Goal: Transaction & Acquisition: Purchase product/service

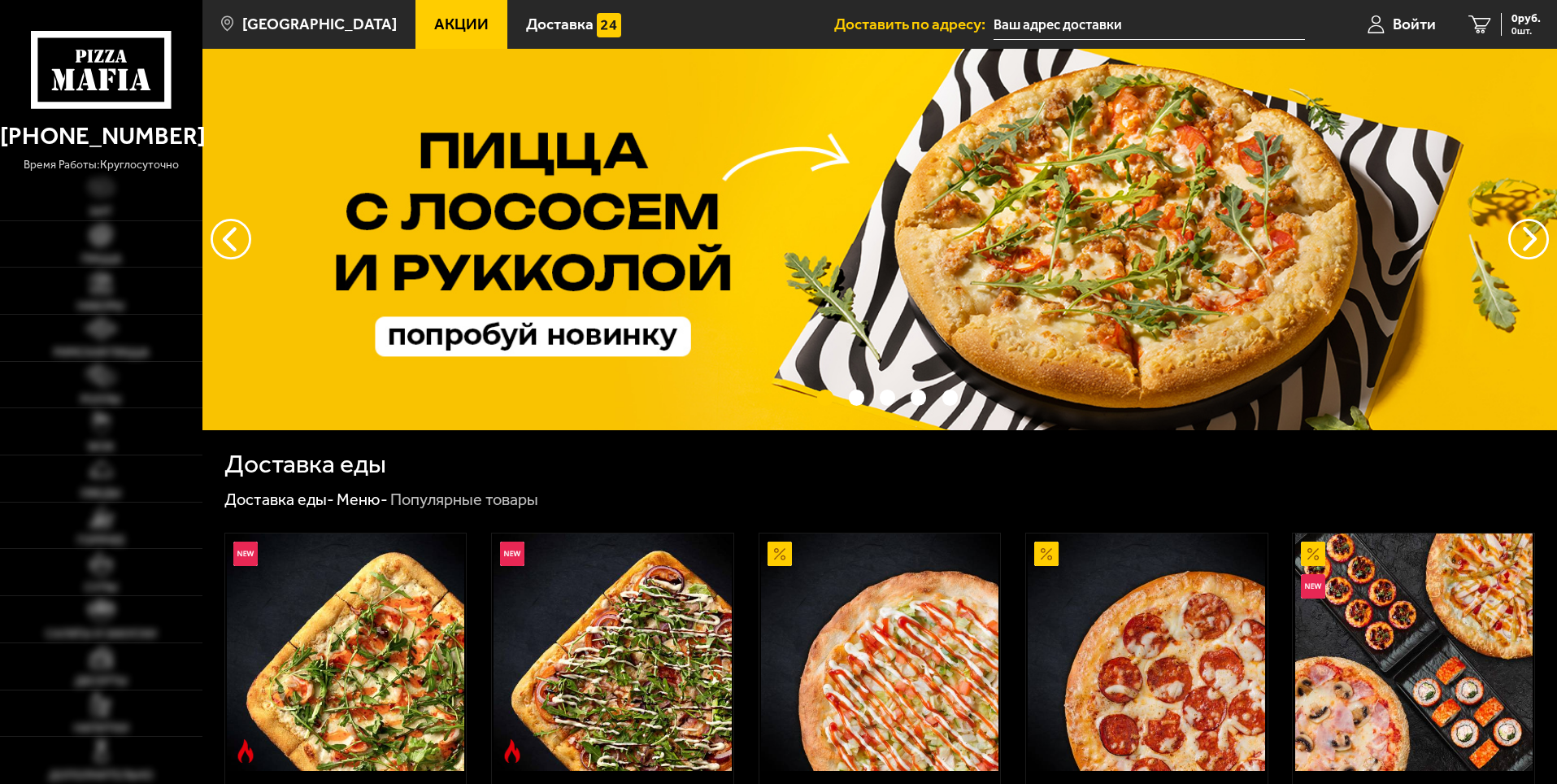
type input "территория [STREET_ADDRESS]"
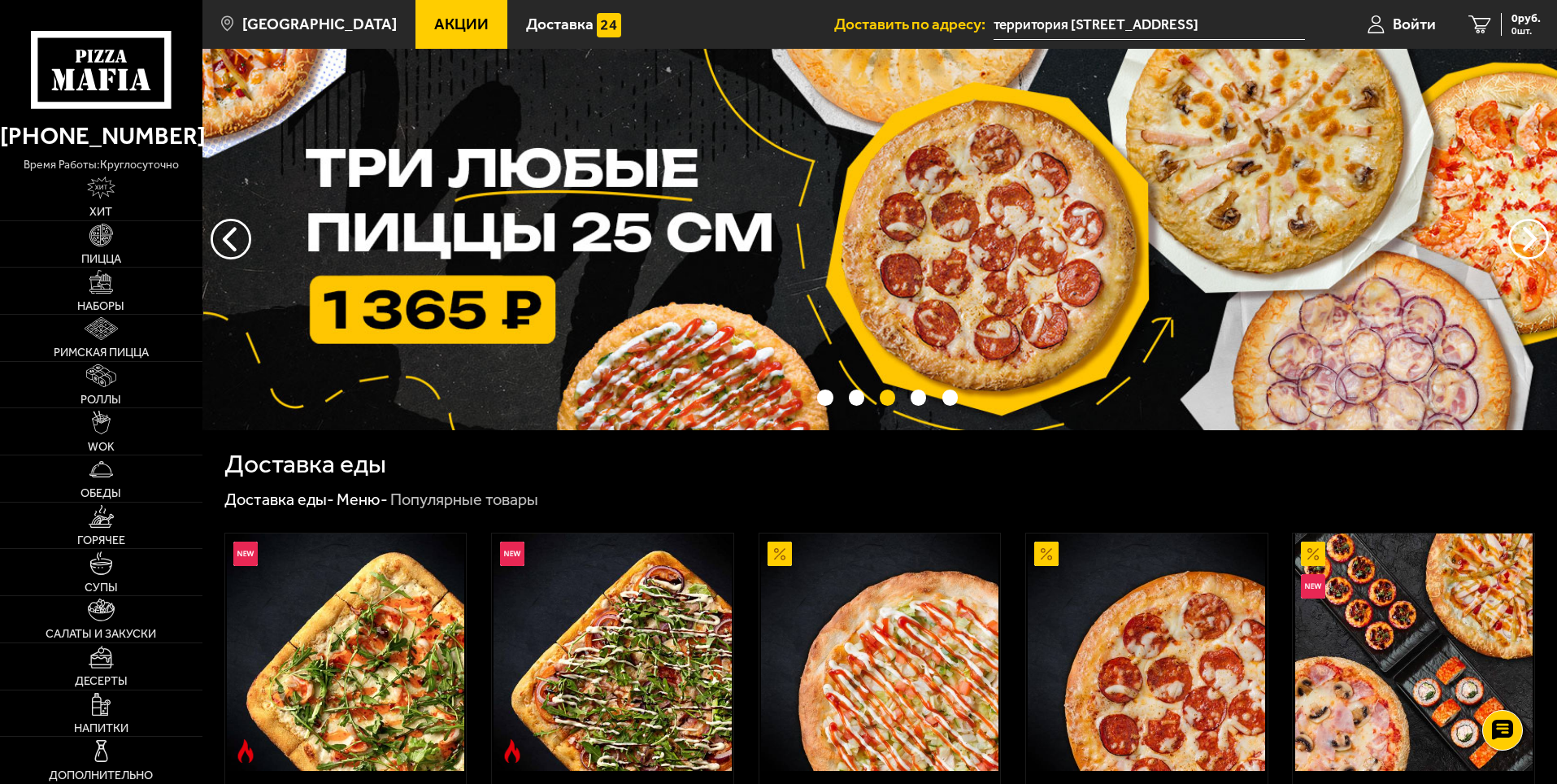
click at [434, 22] on span "Акции" at bounding box center [461, 24] width 54 height 16
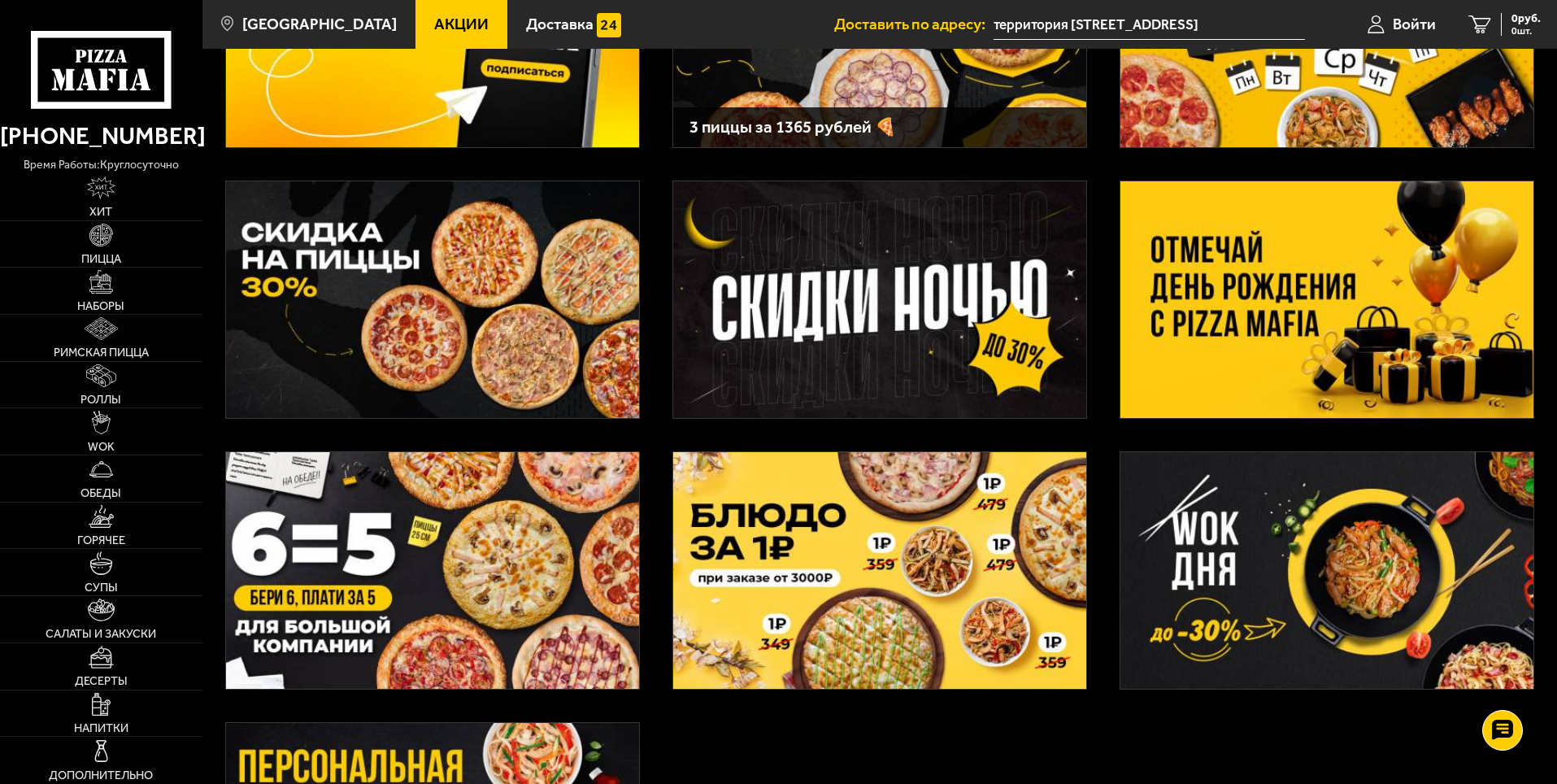
scroll to position [407, 0]
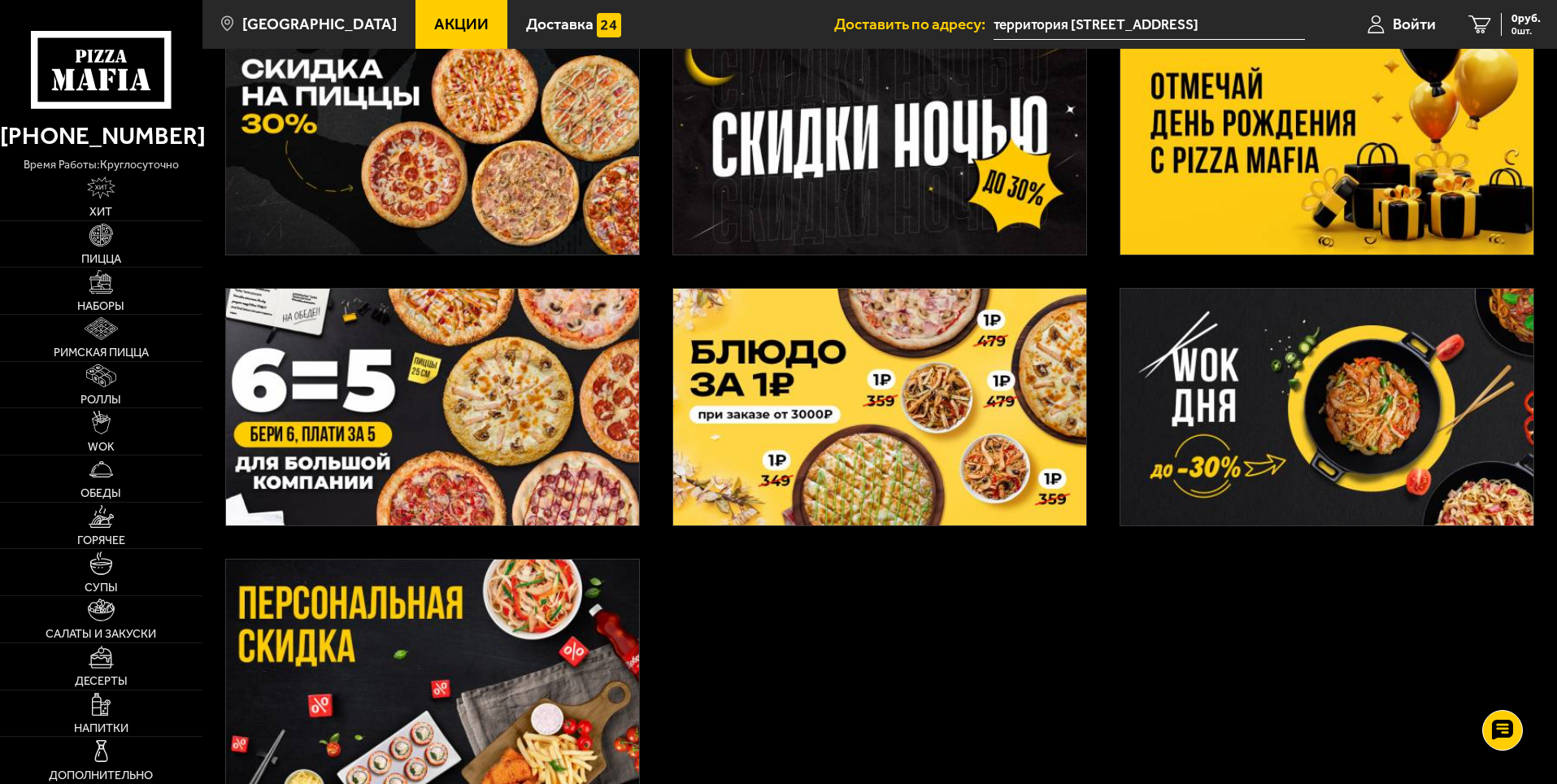
click at [386, 403] on img at bounding box center [433, 407] width 413 height 237
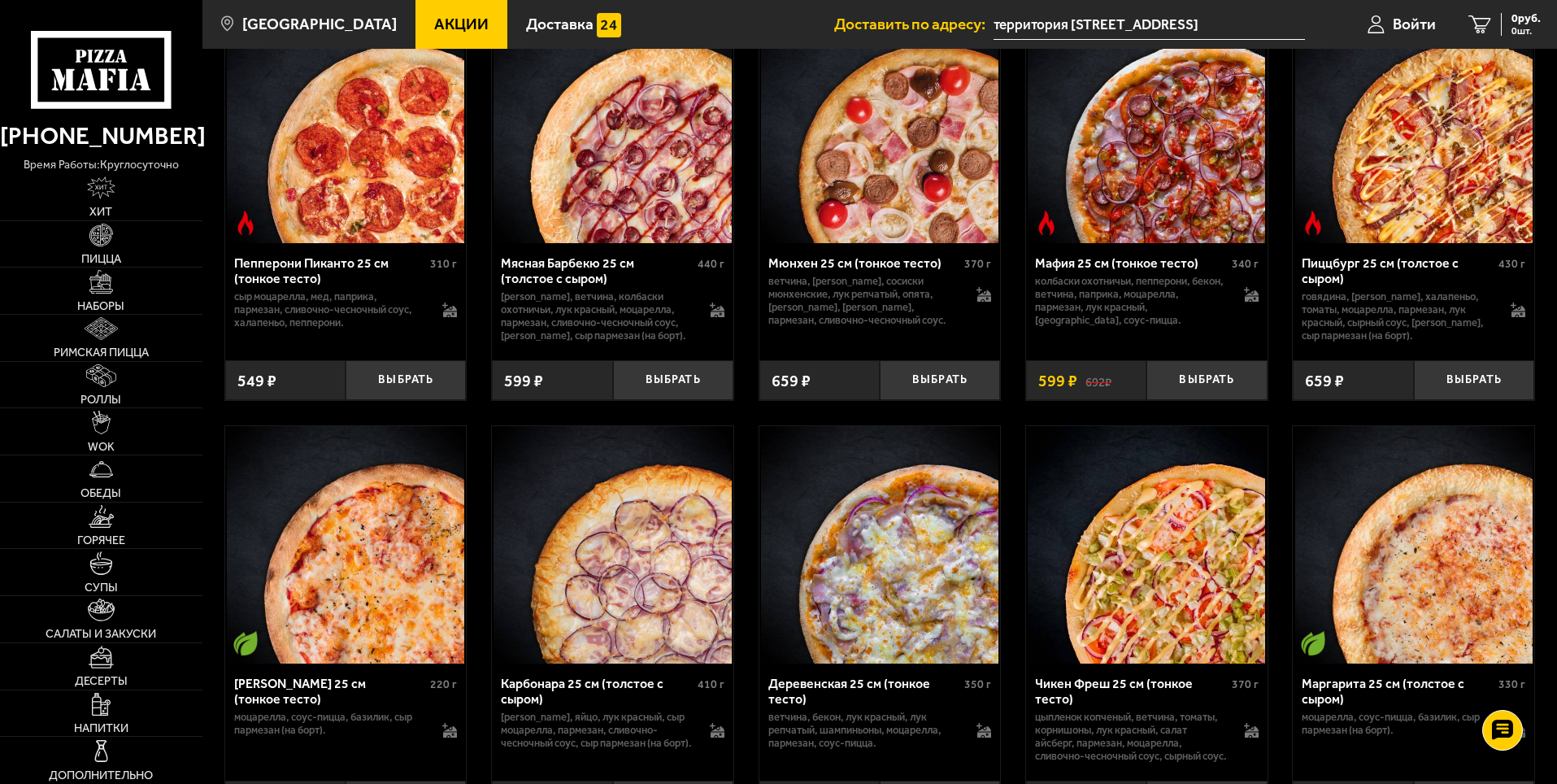
scroll to position [895, 0]
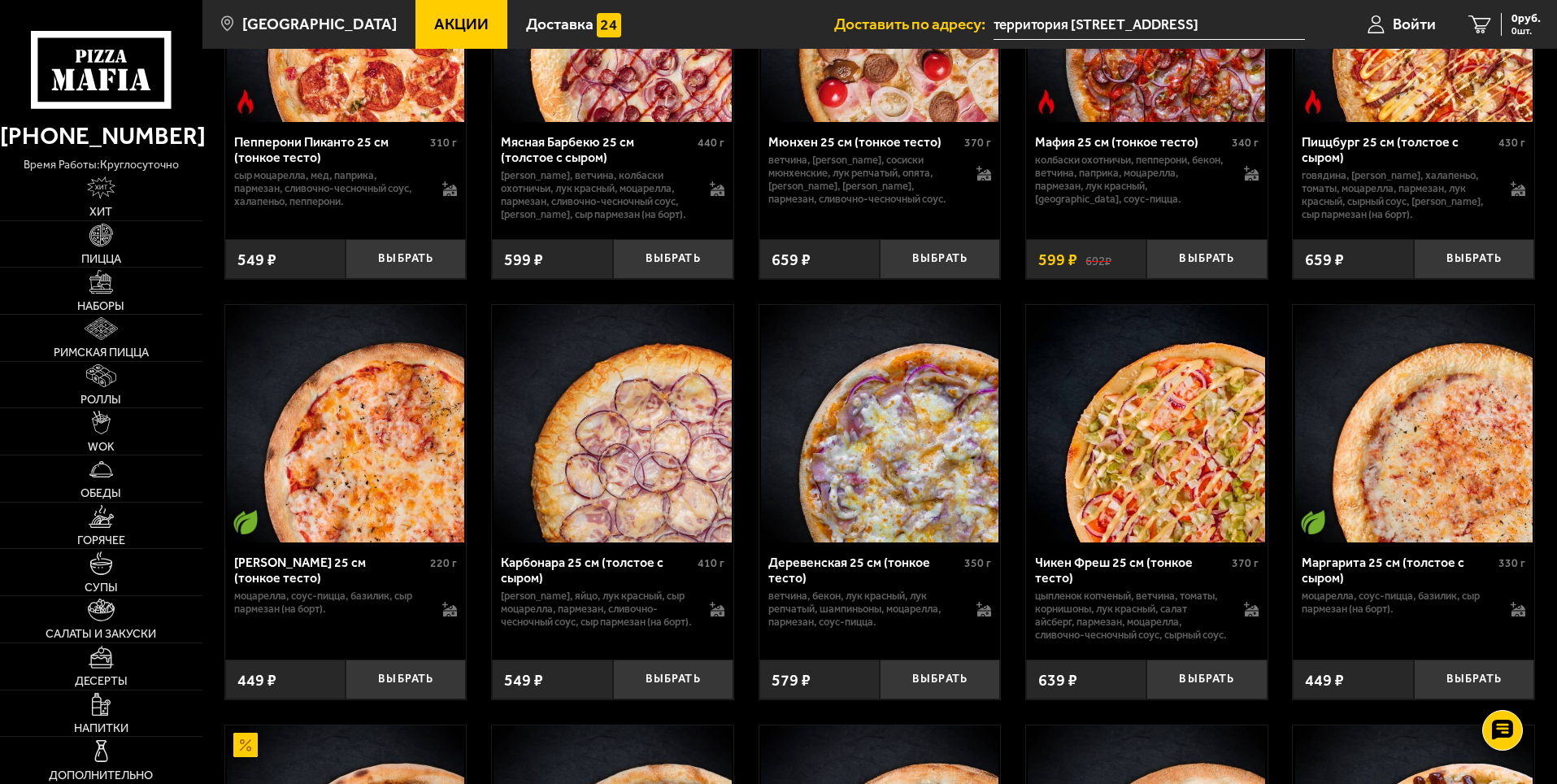
click at [390, 479] on img at bounding box center [346, 423] width 238 height 238
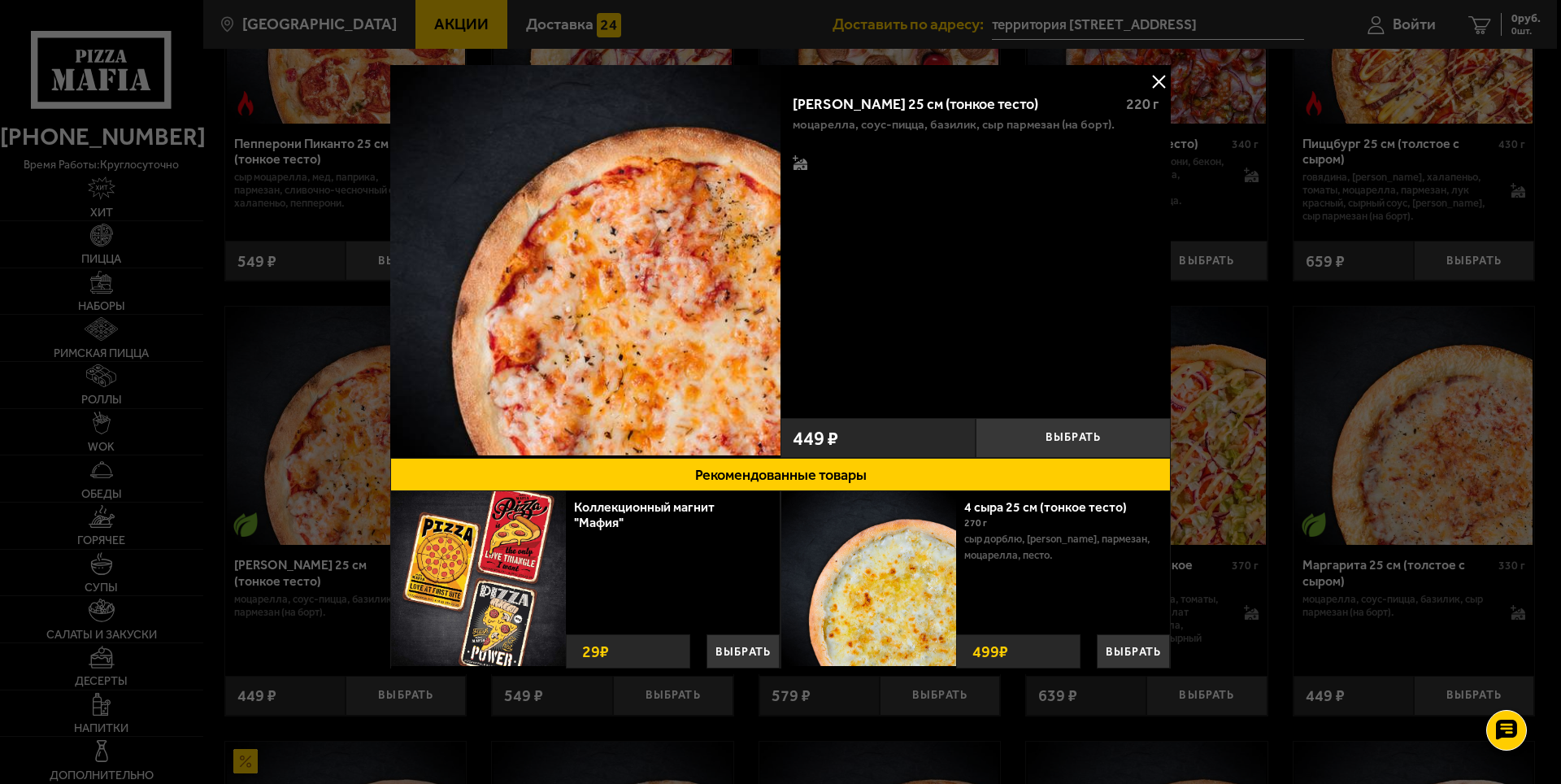
click at [1157, 78] on button at bounding box center [1159, 82] width 25 height 25
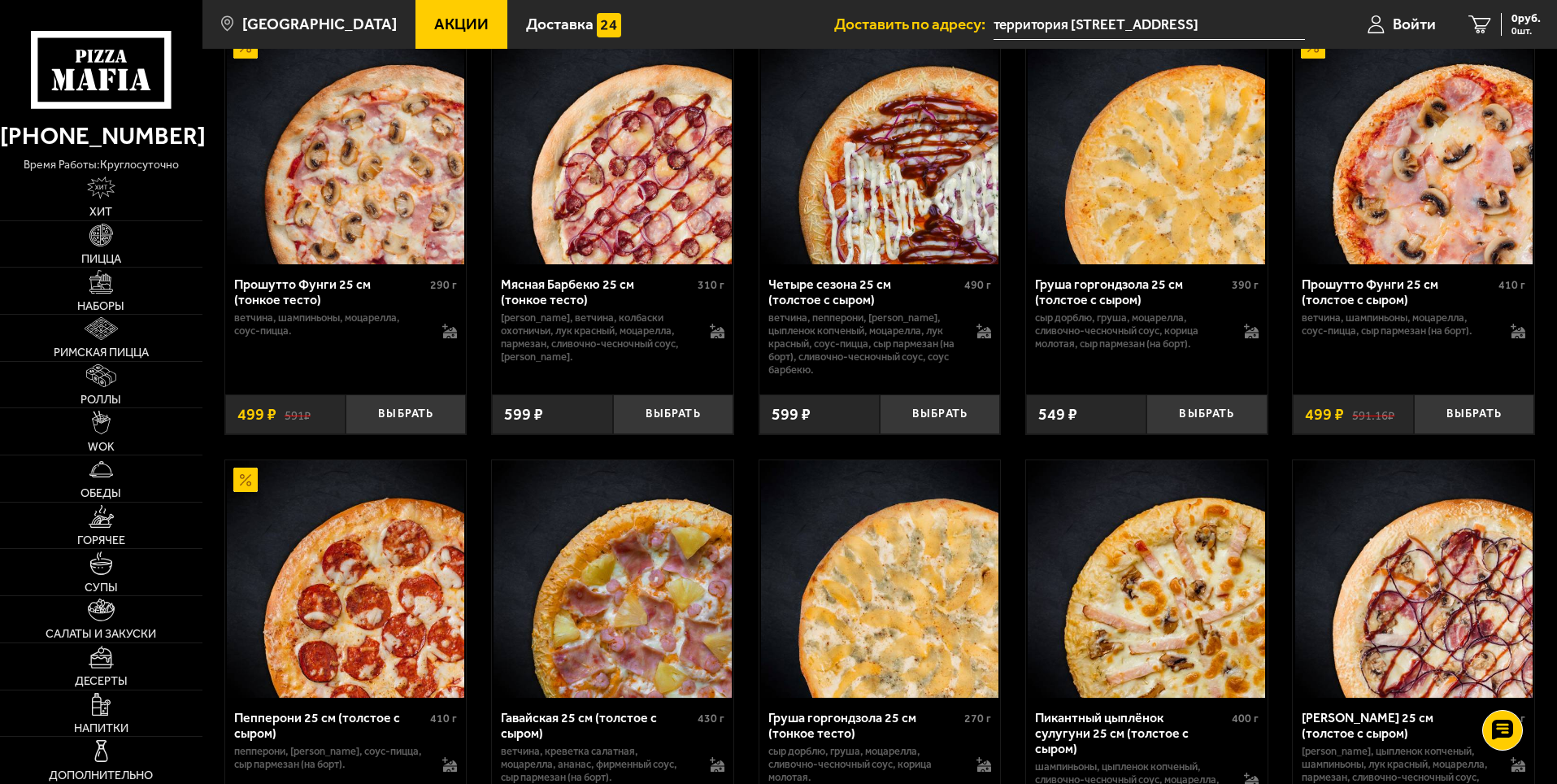
scroll to position [3008, 0]
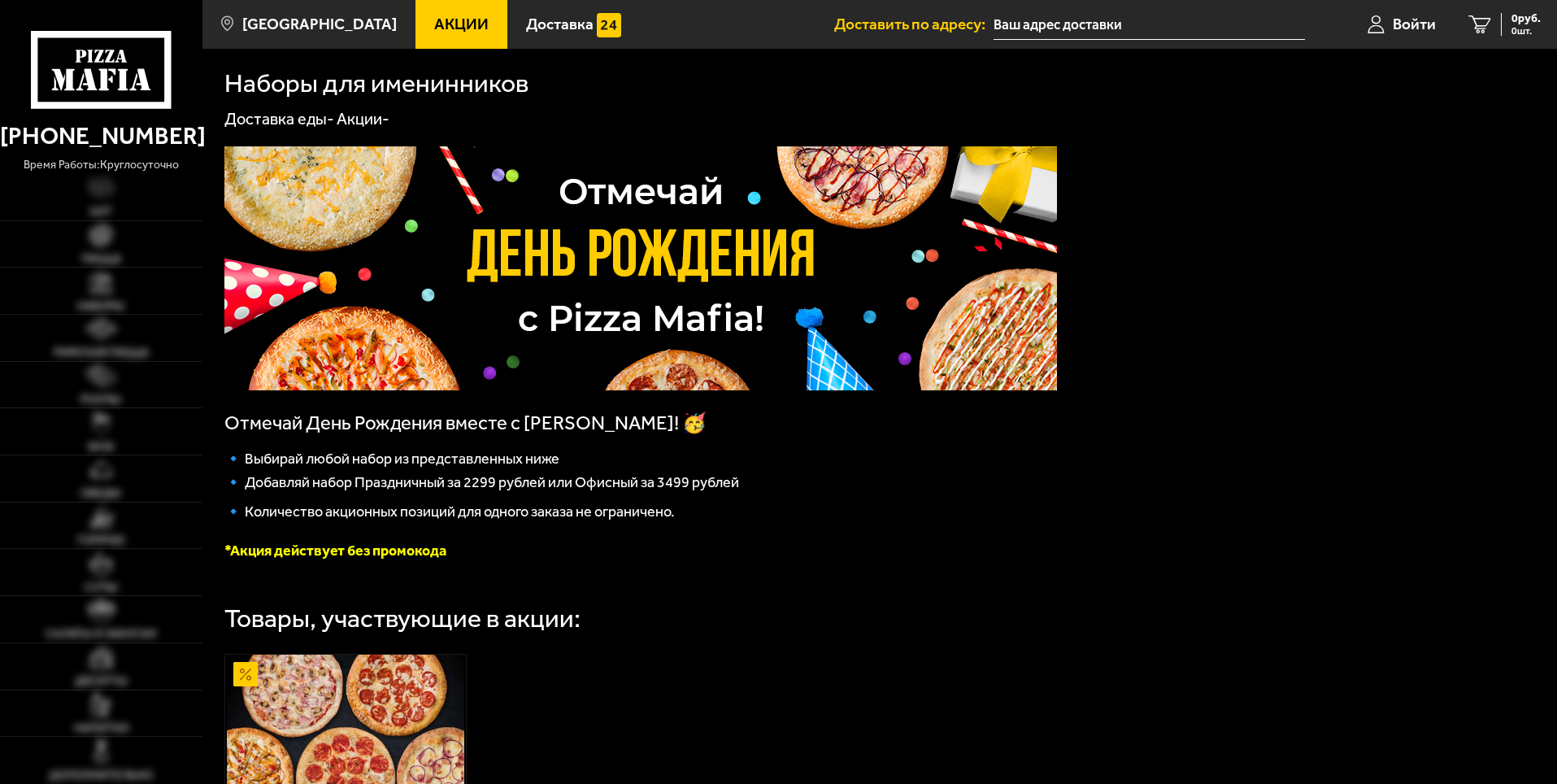
type input "территория [STREET_ADDRESS]"
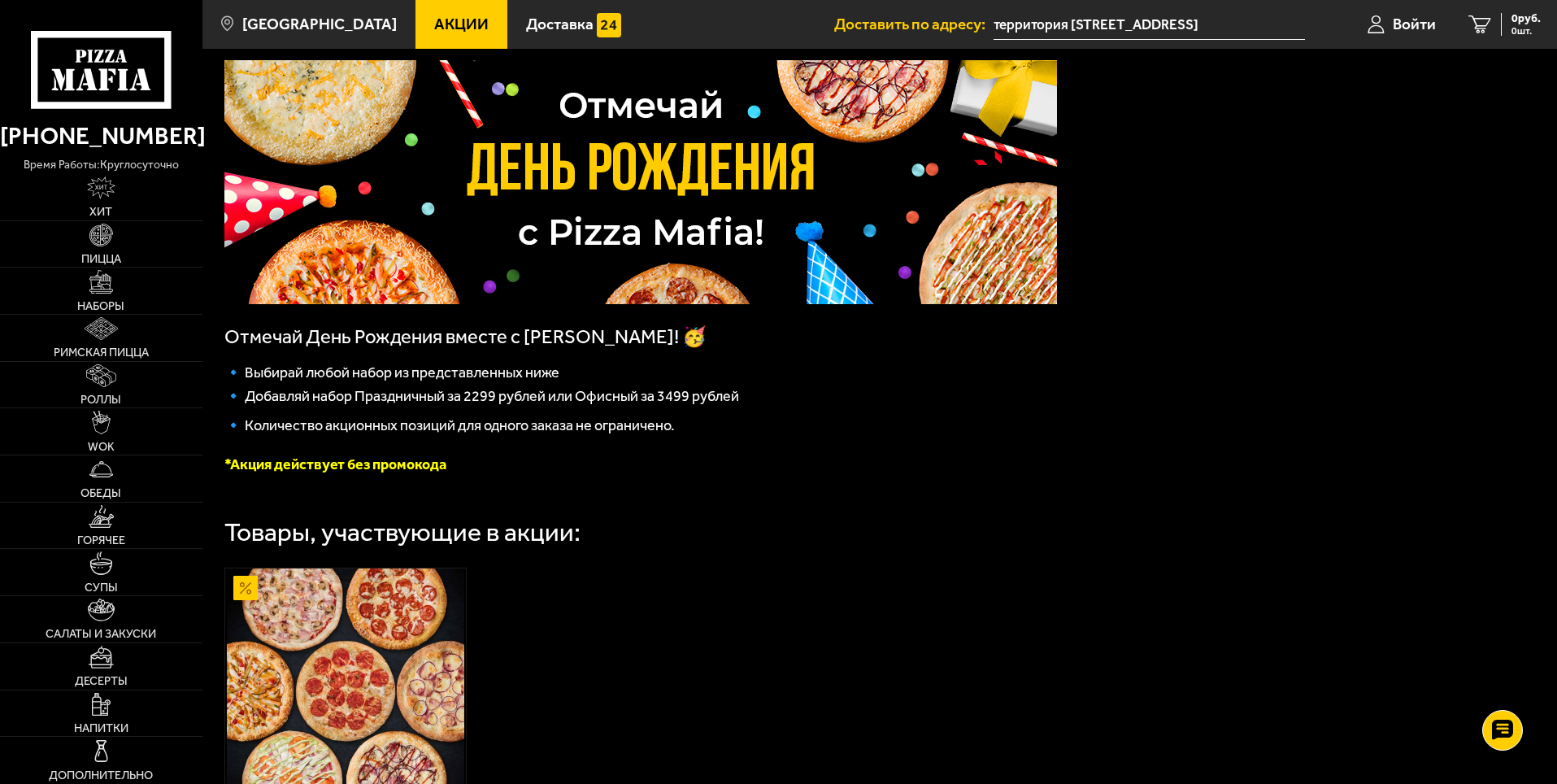
scroll to position [325, 0]
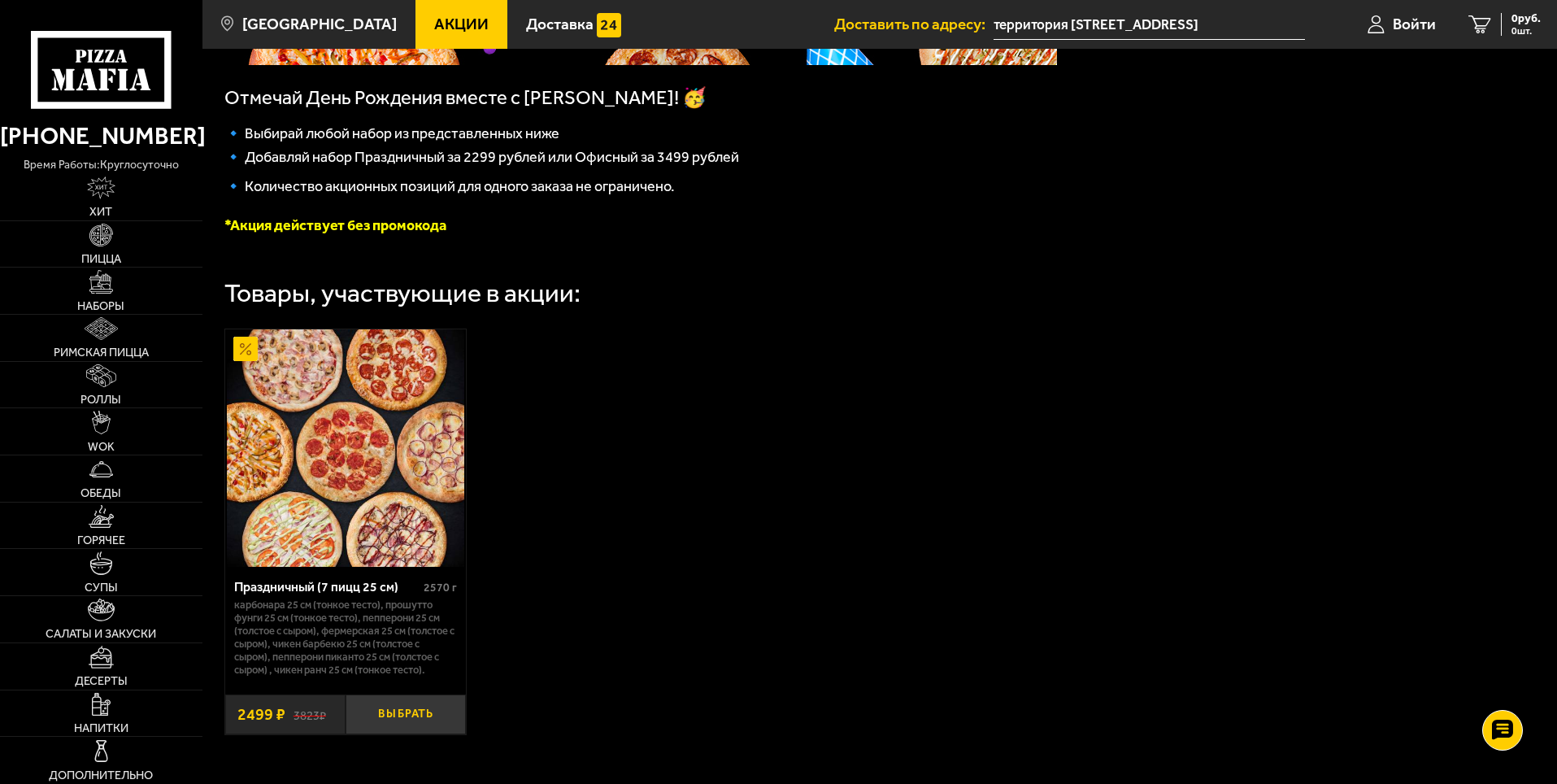
click at [410, 719] on button "Выбрать" at bounding box center [406, 714] width 121 height 40
click at [339, 462] on img at bounding box center [346, 448] width 238 height 238
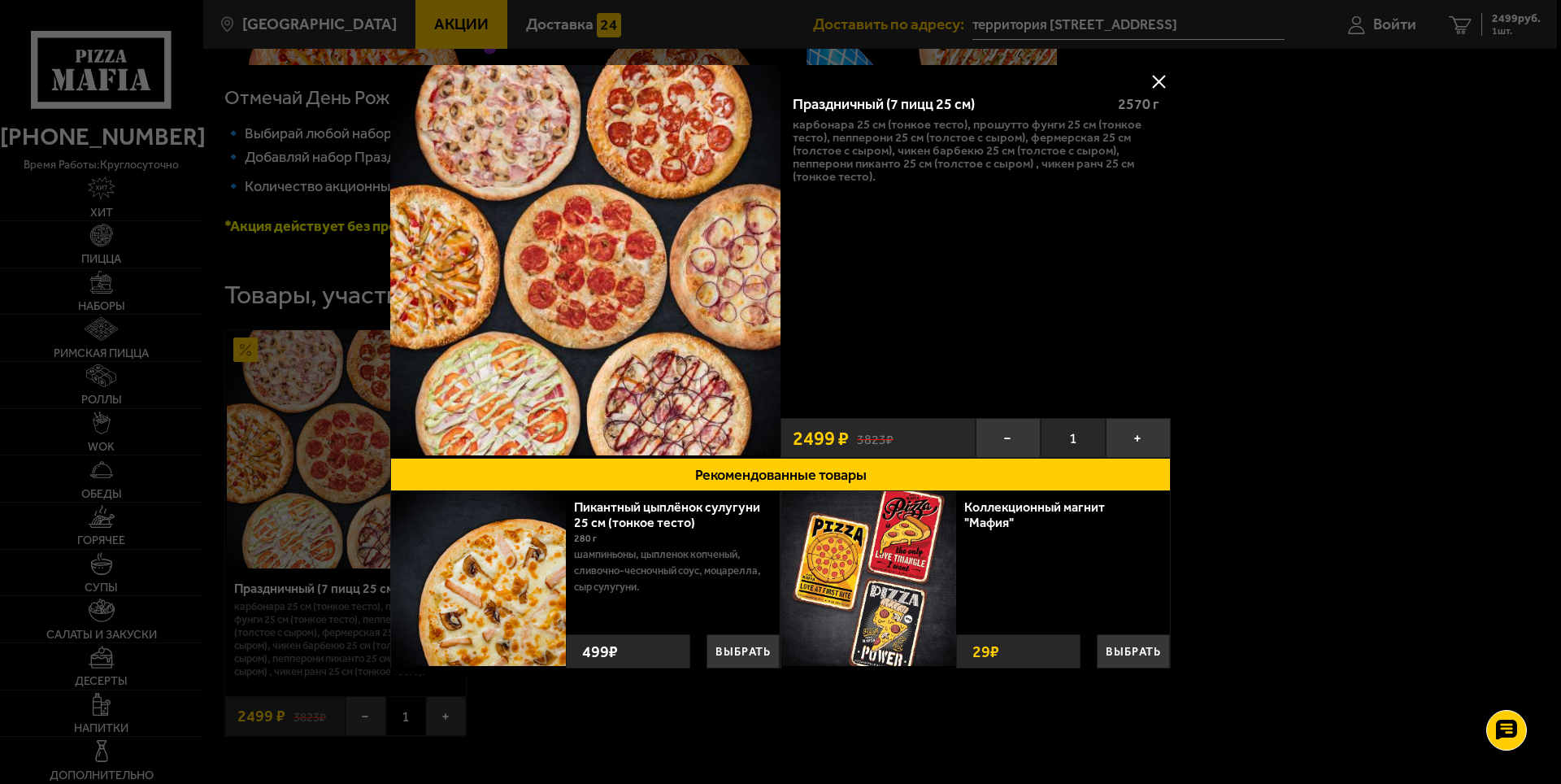
click at [1159, 81] on button at bounding box center [1159, 82] width 25 height 25
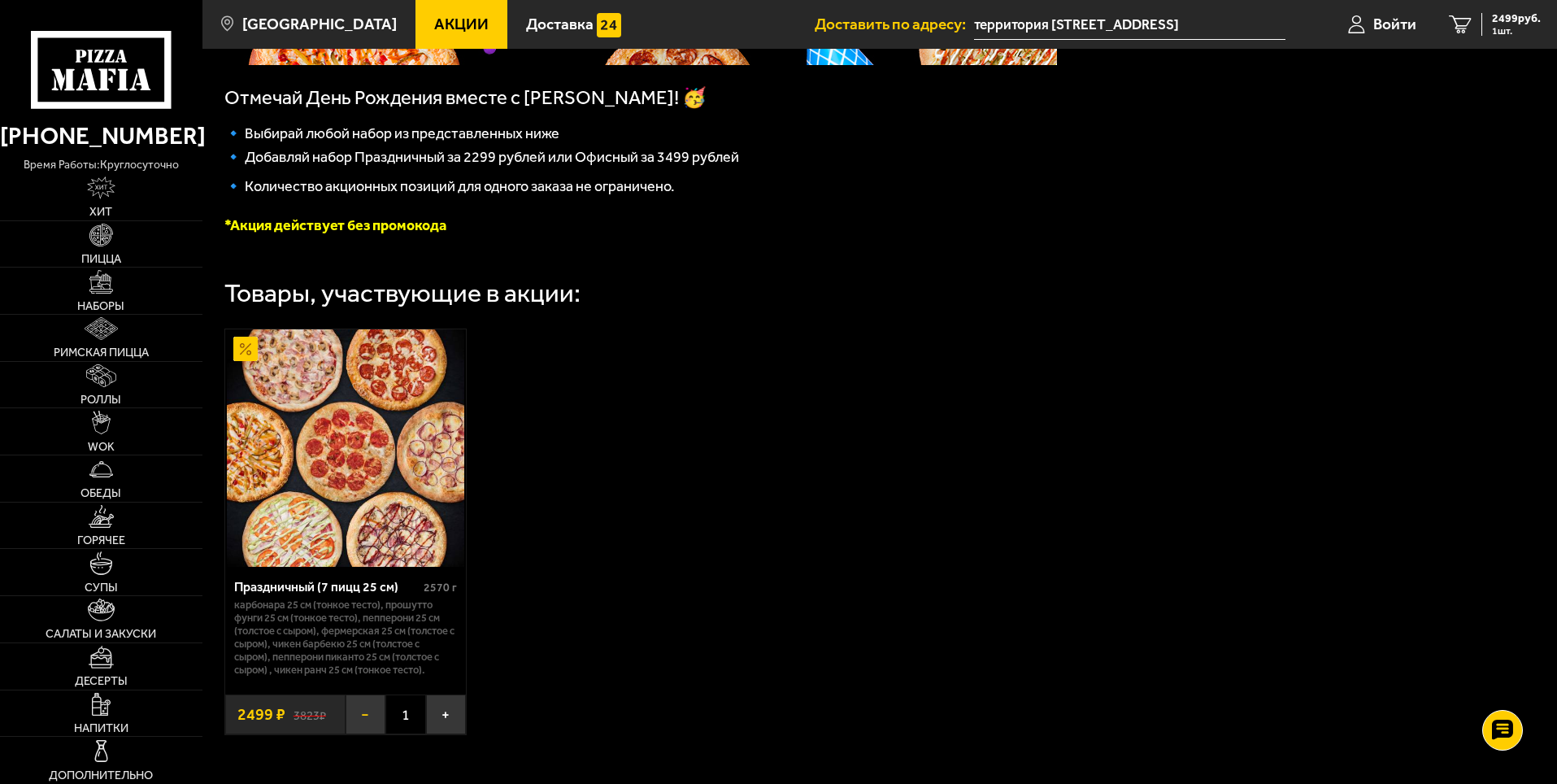
click at [370, 720] on button "−" at bounding box center [366, 714] width 40 height 40
click at [373, 489] on img at bounding box center [346, 448] width 238 height 238
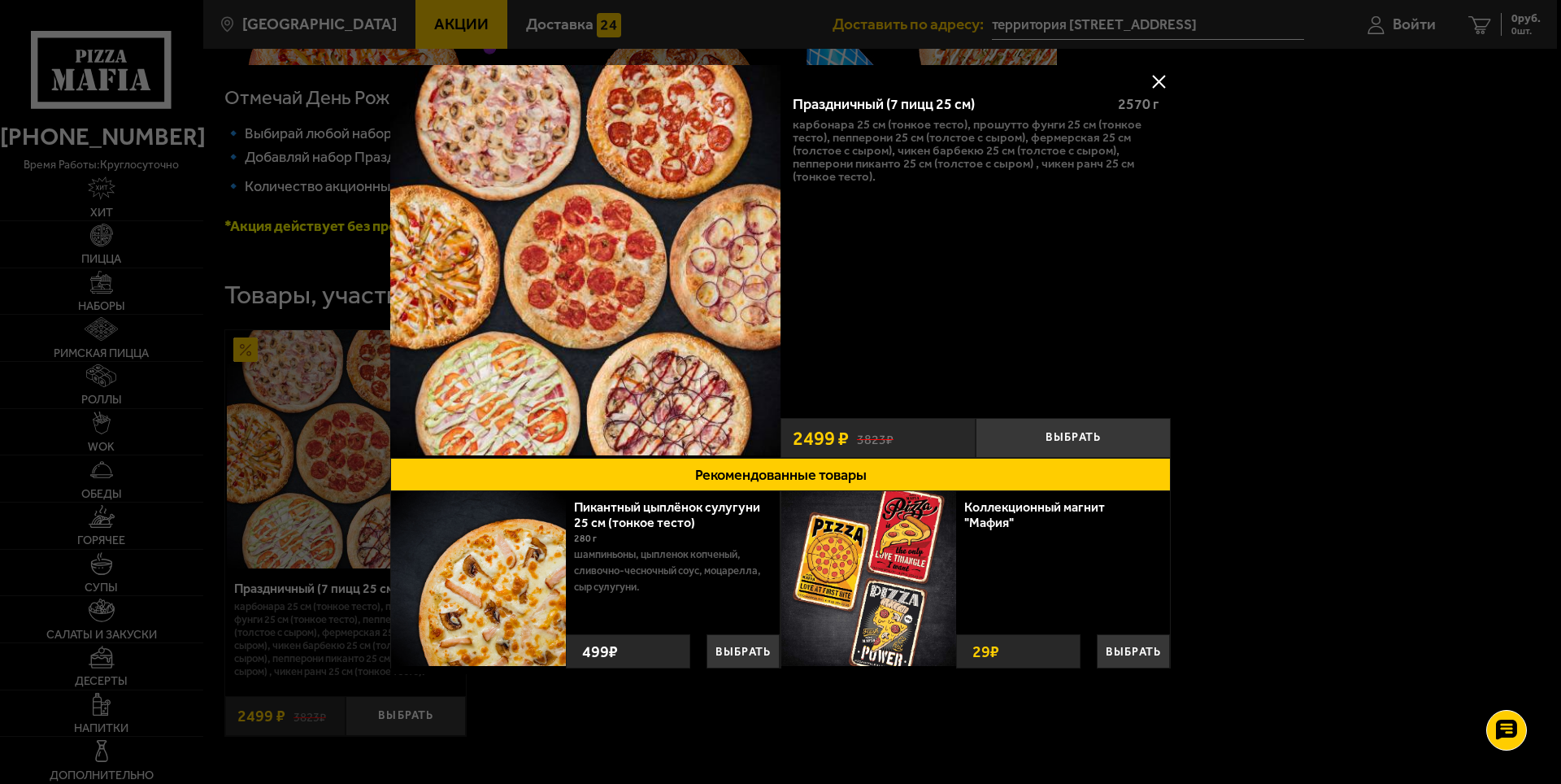
click at [593, 322] on img at bounding box center [585, 260] width 390 height 390
click at [328, 399] on div at bounding box center [780, 392] width 1561 height 784
